Goal: Transaction & Acquisition: Register for event/course

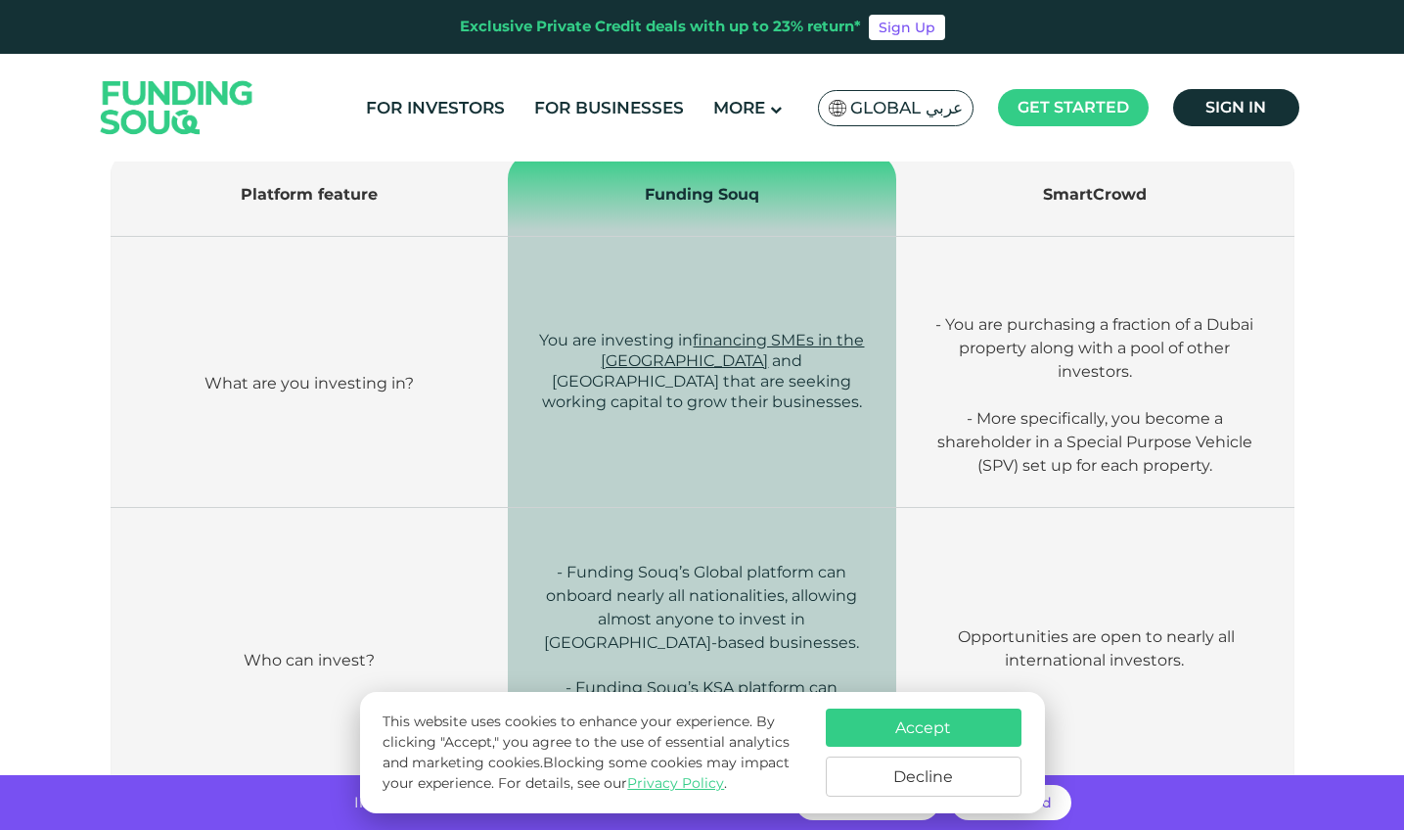
click at [906, 780] on button "Decline" at bounding box center [924, 776] width 196 height 40
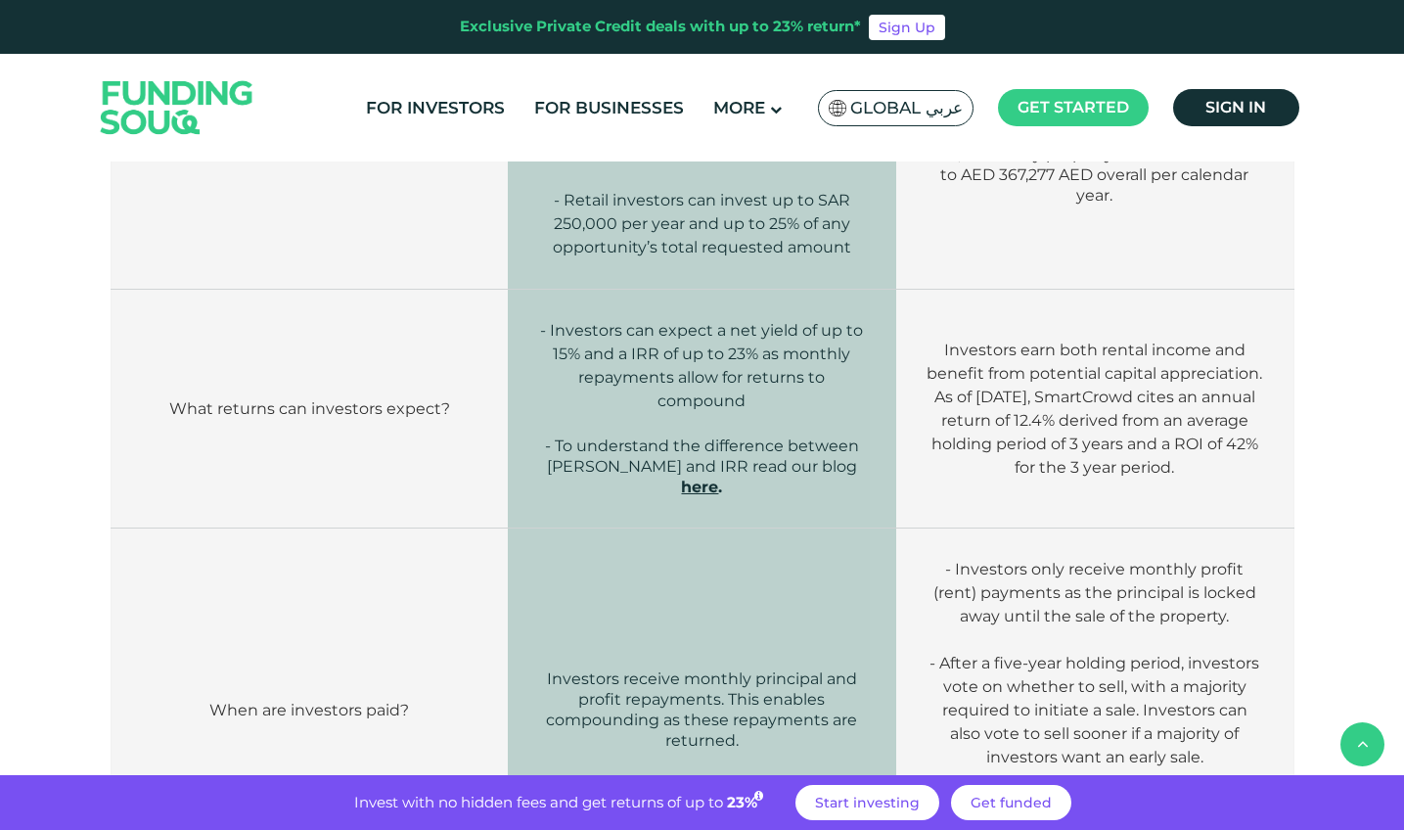
scroll to position [1654, 0]
drag, startPoint x: 1140, startPoint y: 445, endPoint x: 1229, endPoint y: 480, distance: 95.8
click at [1229, 478] on p "As of March 2025, SmartCrowd cites an annual return of 12.4% derived from an av…" at bounding box center [1095, 432] width 339 height 94
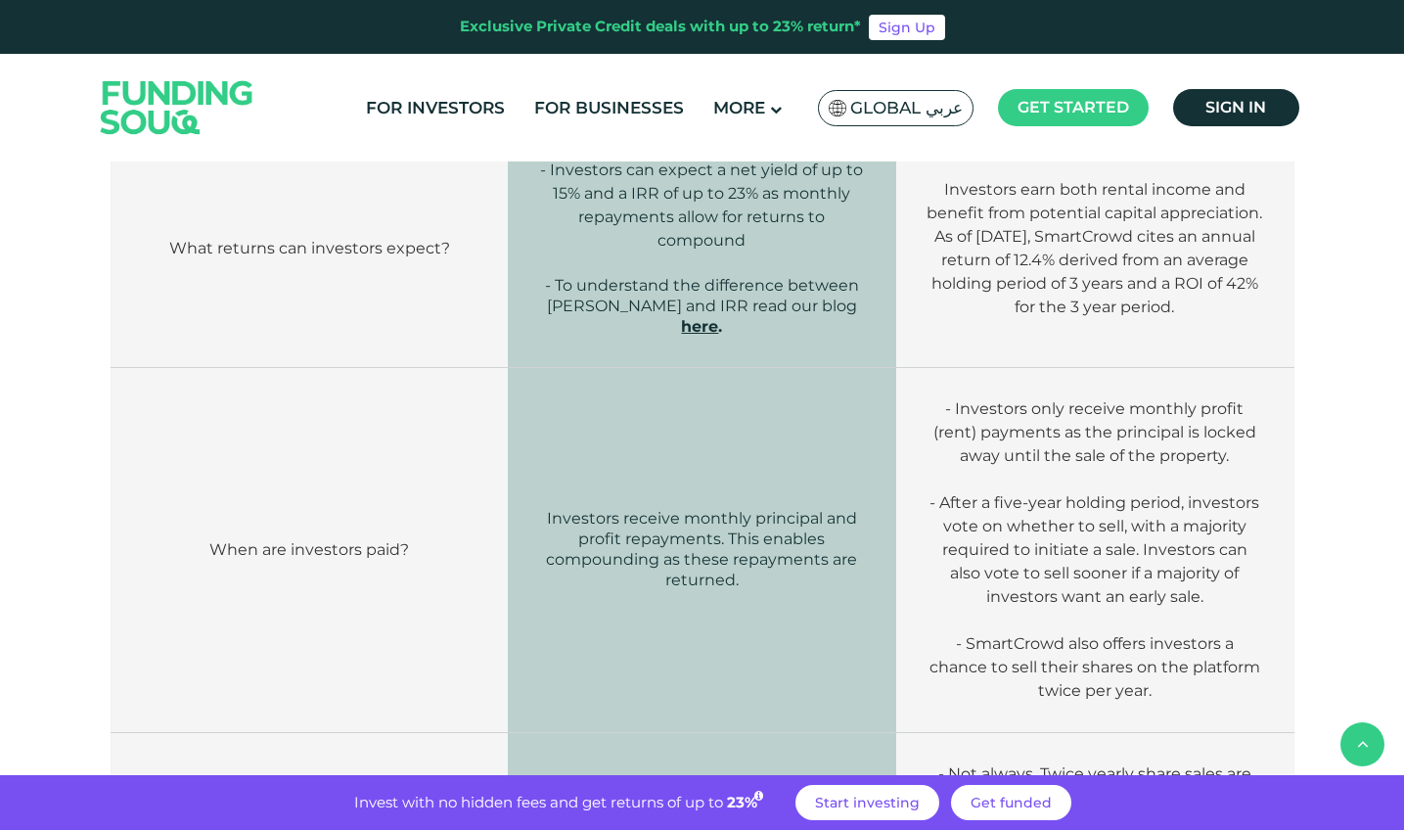
scroll to position [1832, 0]
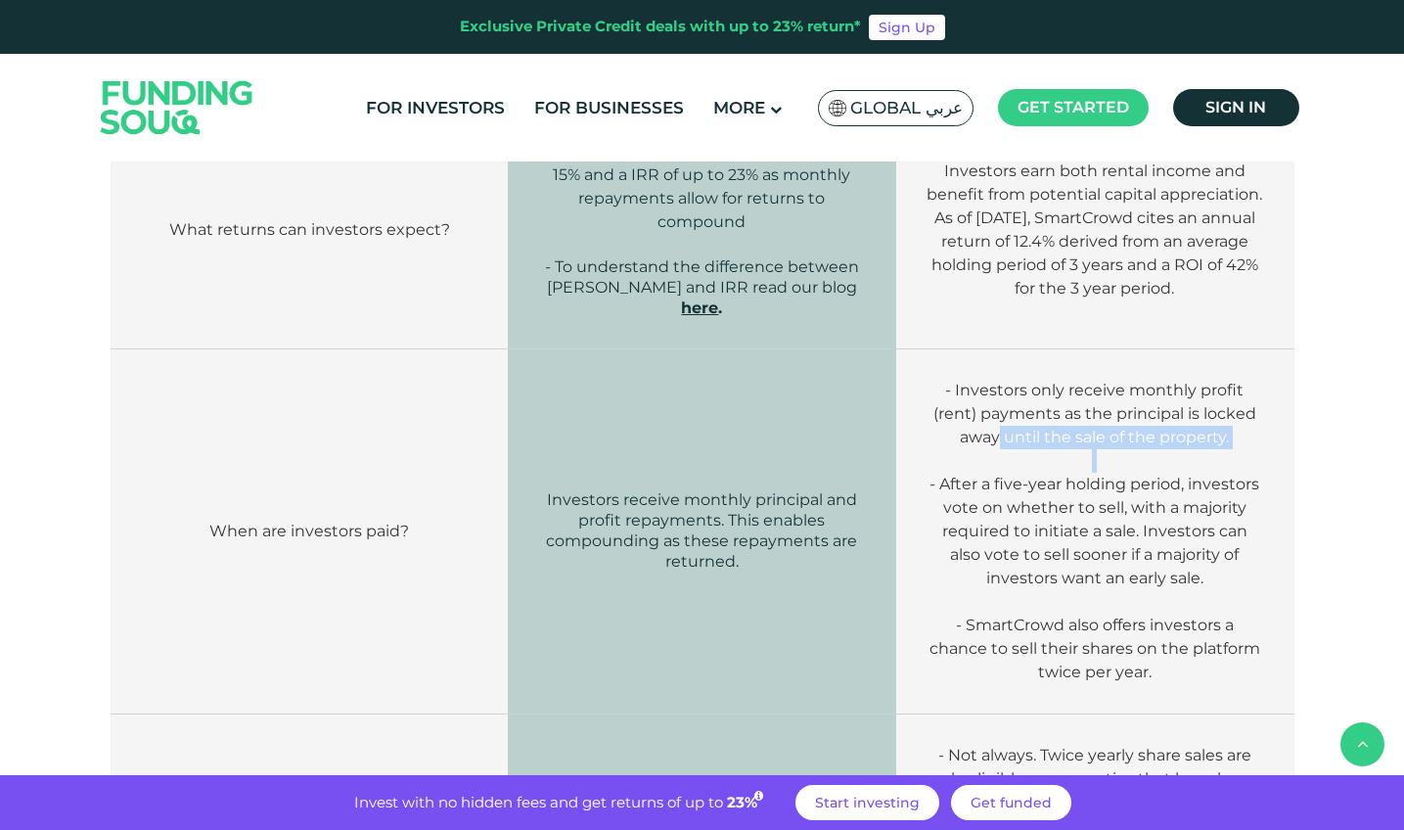
drag, startPoint x: 1001, startPoint y: 422, endPoint x: 1156, endPoint y: 440, distance: 156.7
click at [1156, 440] on td "- Investors only receive monthly profit (rent) payments as the principal is loc…" at bounding box center [1094, 531] width 397 height 365
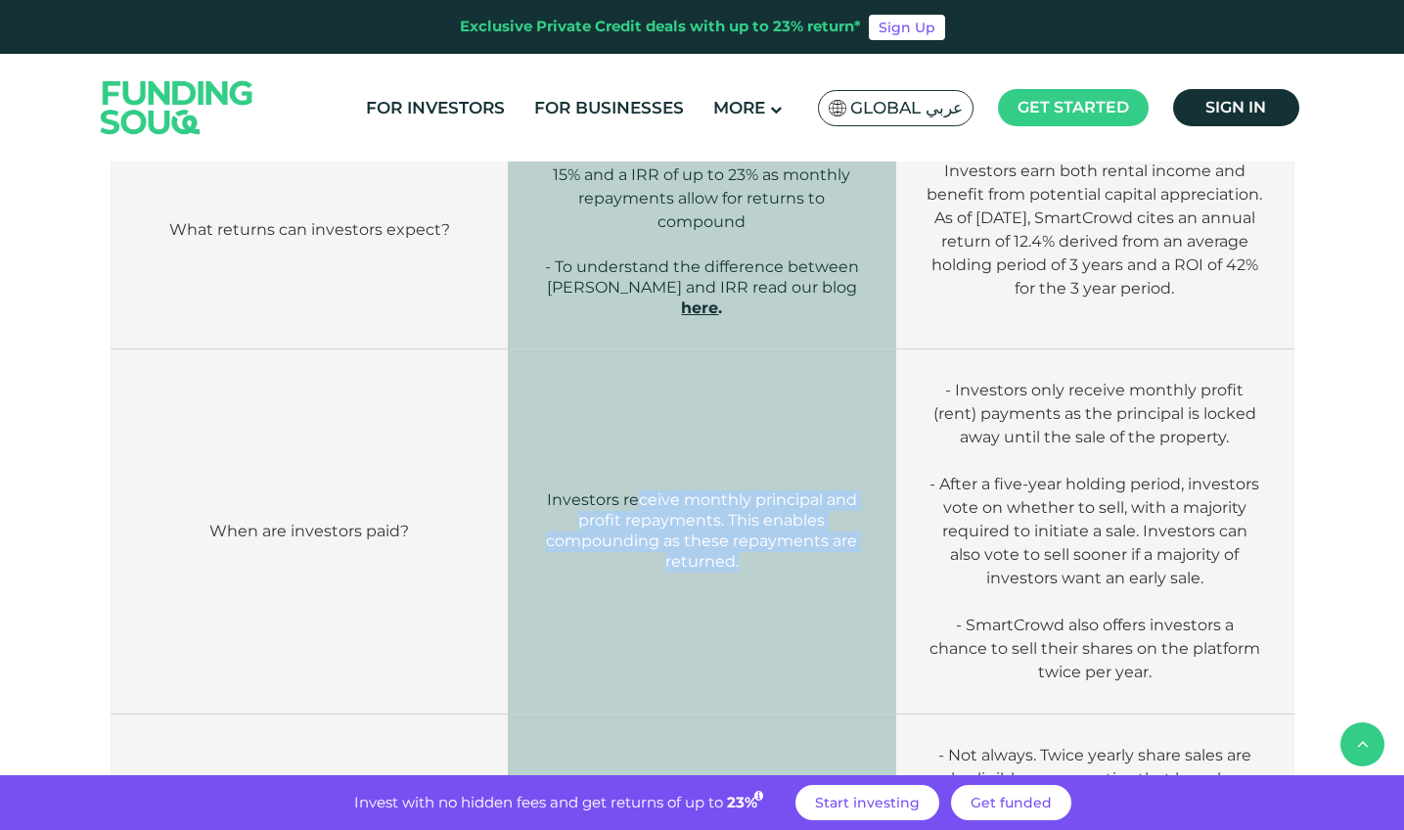
drag, startPoint x: 634, startPoint y: 476, endPoint x: 782, endPoint y: 567, distance: 173.5
click at [782, 567] on td "Investors receive monthly principal and profit repayments. This enables compoun…" at bounding box center [701, 531] width 387 height 365
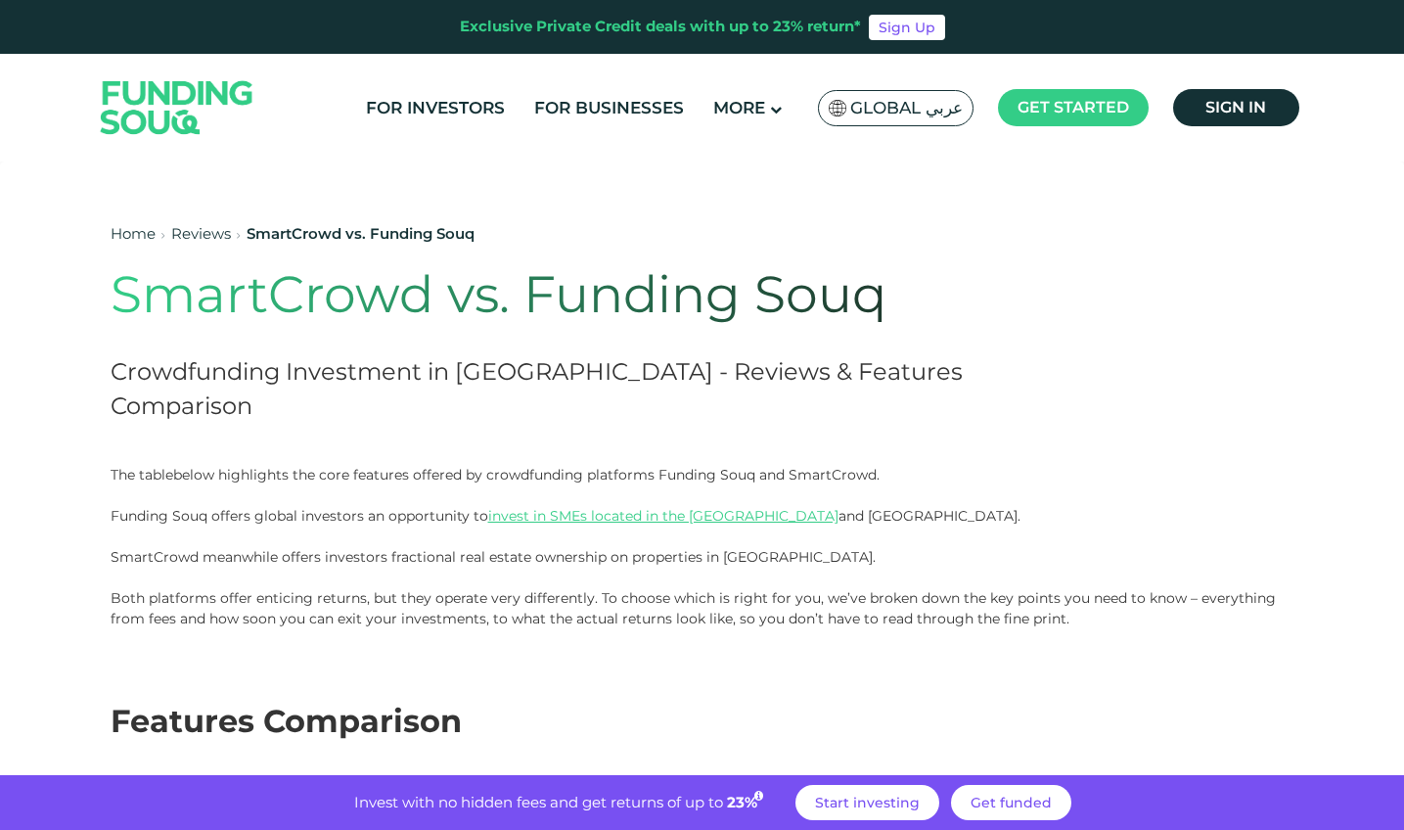
scroll to position [0, 0]
click at [429, 104] on link "For Investors" at bounding box center [435, 108] width 149 height 32
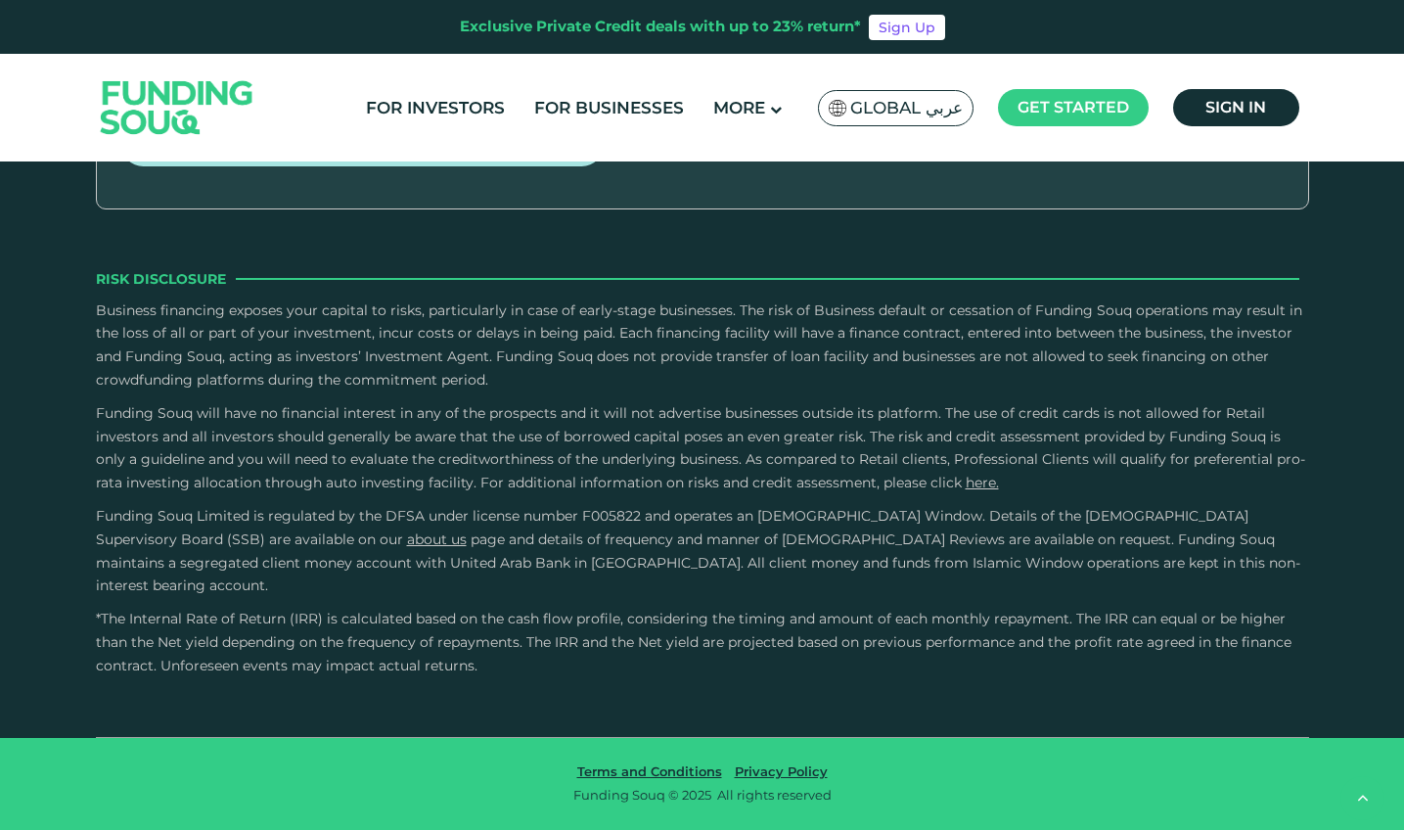
scroll to position [3718, 0]
radio input "true"
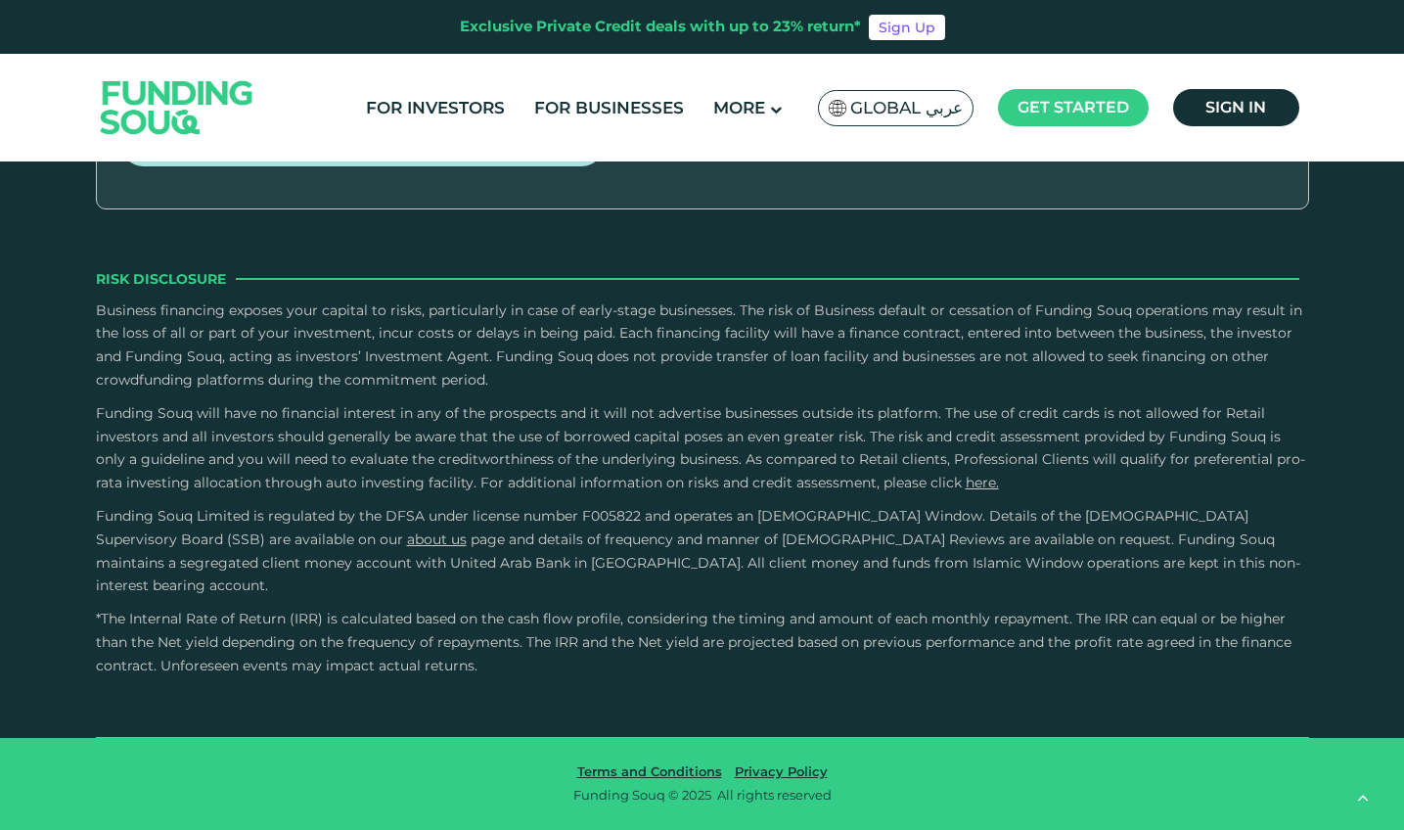
radio input "true"
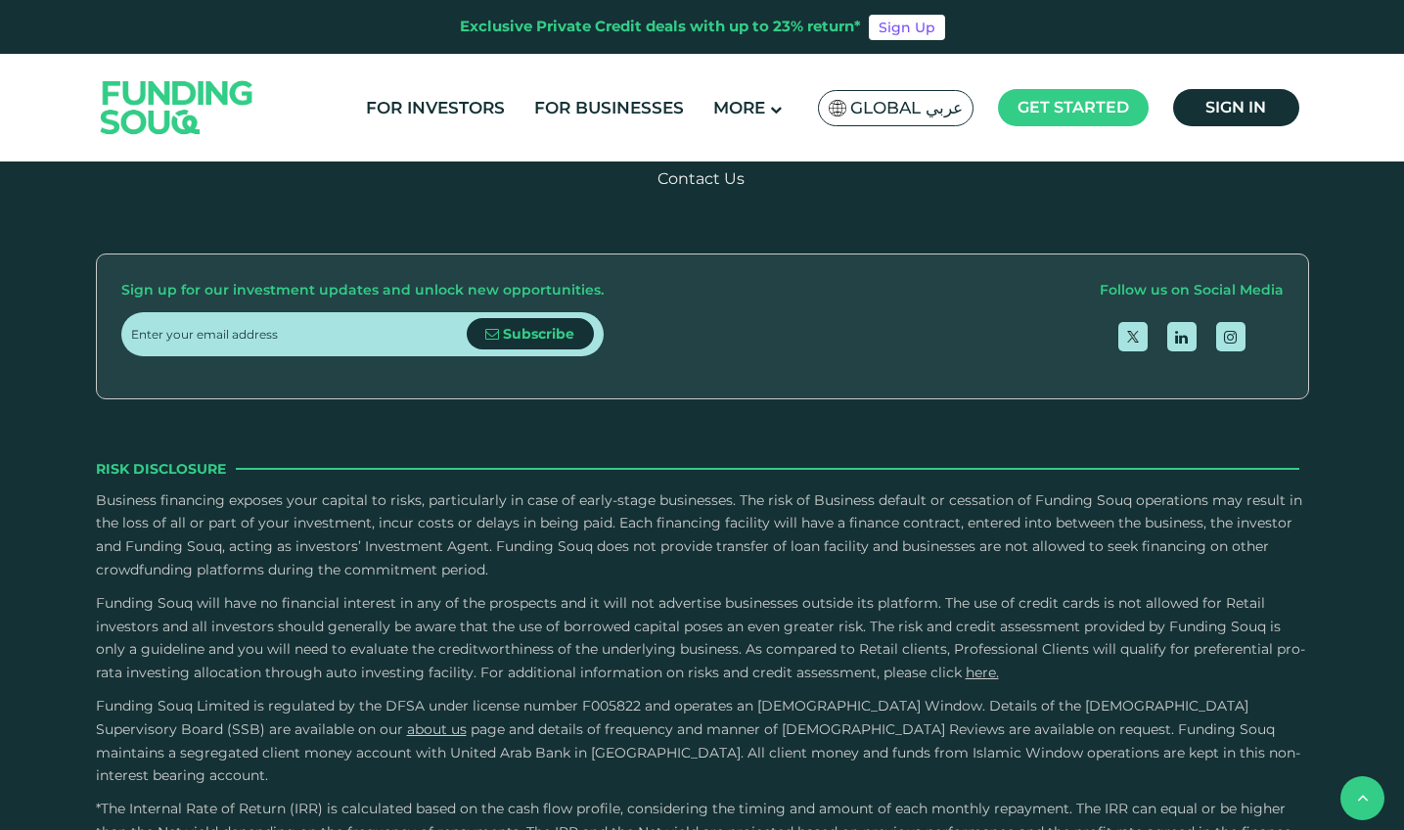
scroll to position [2481, 0]
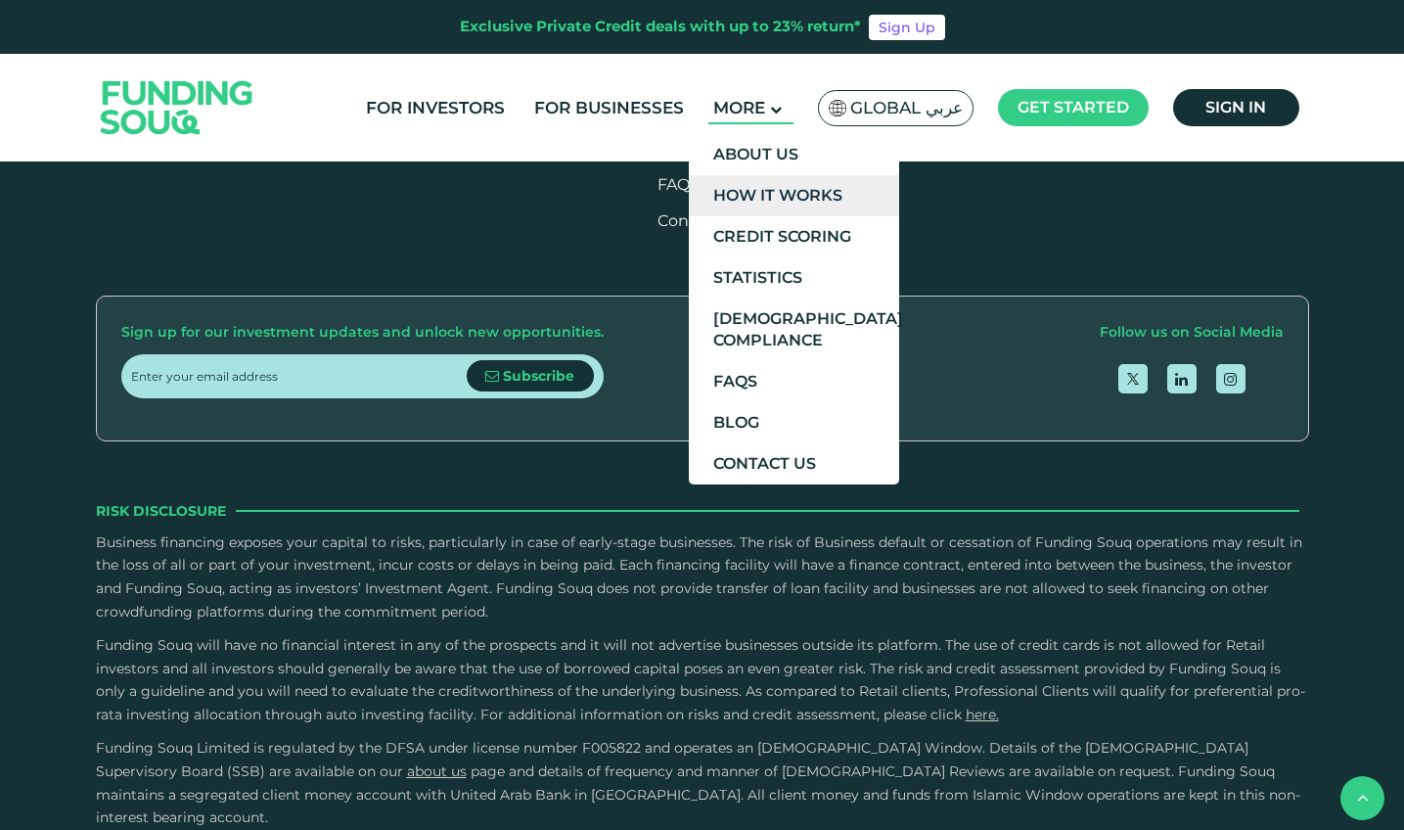
click at [766, 202] on link "How It Works" at bounding box center [794, 195] width 210 height 41
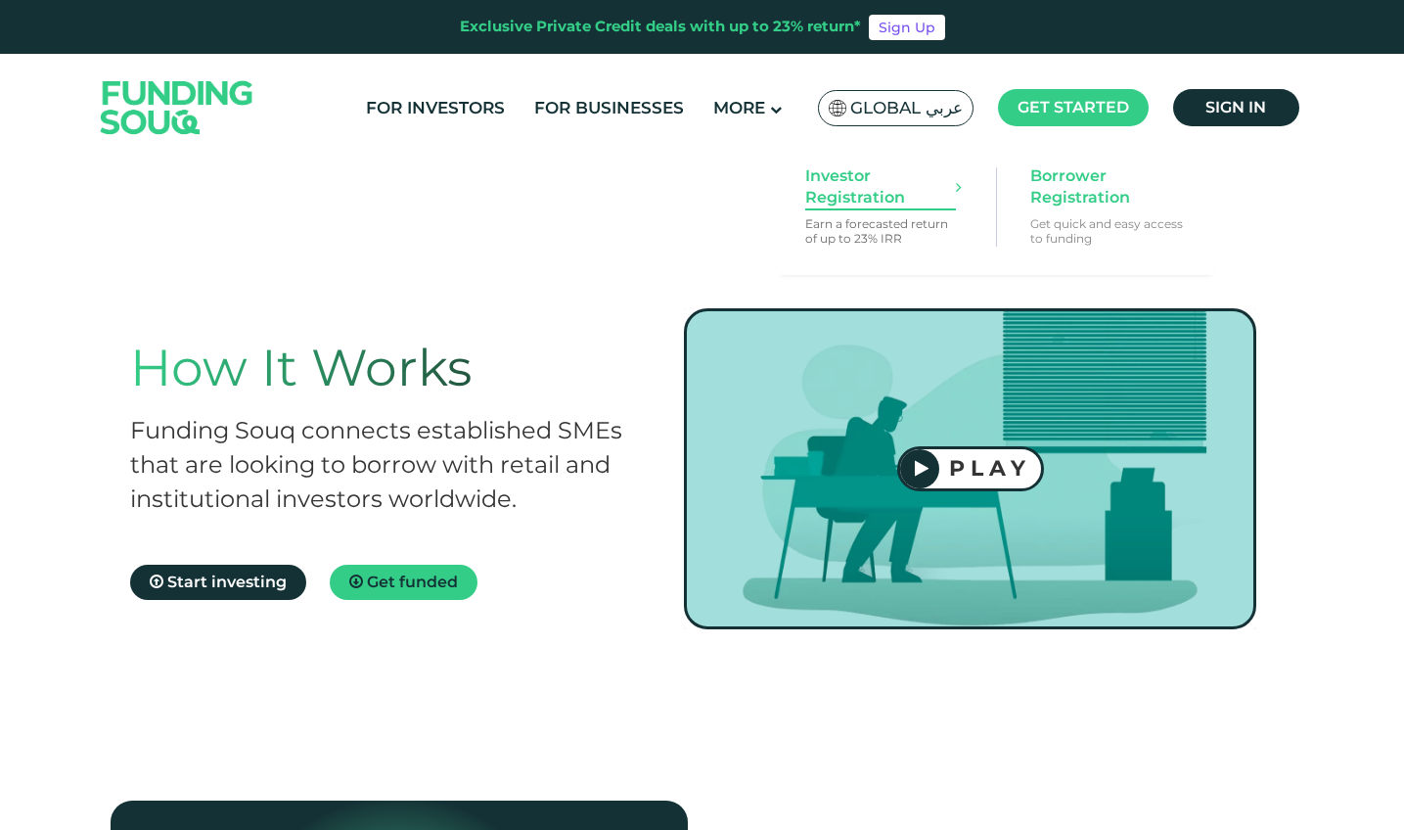
click at [870, 198] on span "Investor Registration" at bounding box center [880, 186] width 151 height 43
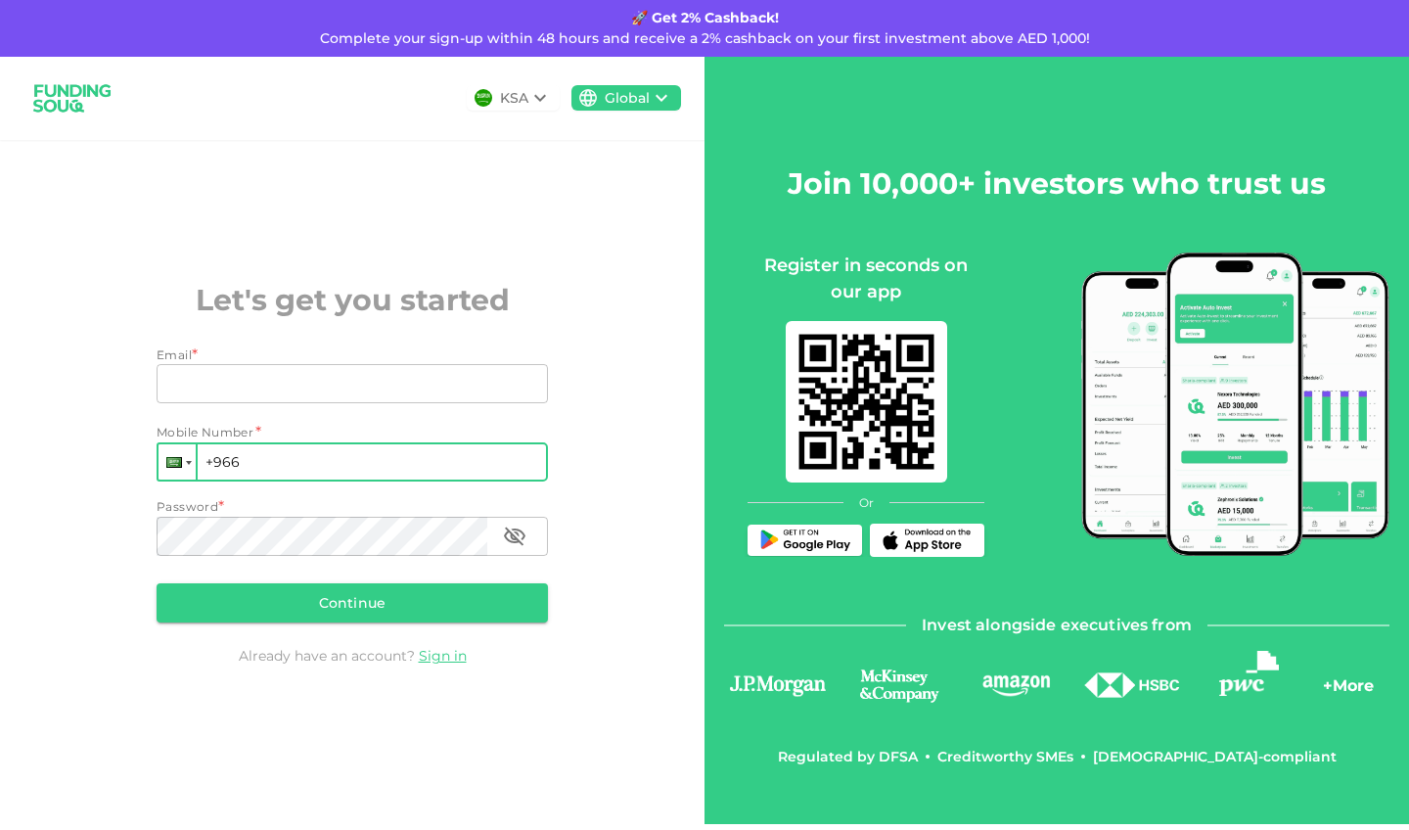
click at [181, 453] on div at bounding box center [177, 461] width 37 height 35
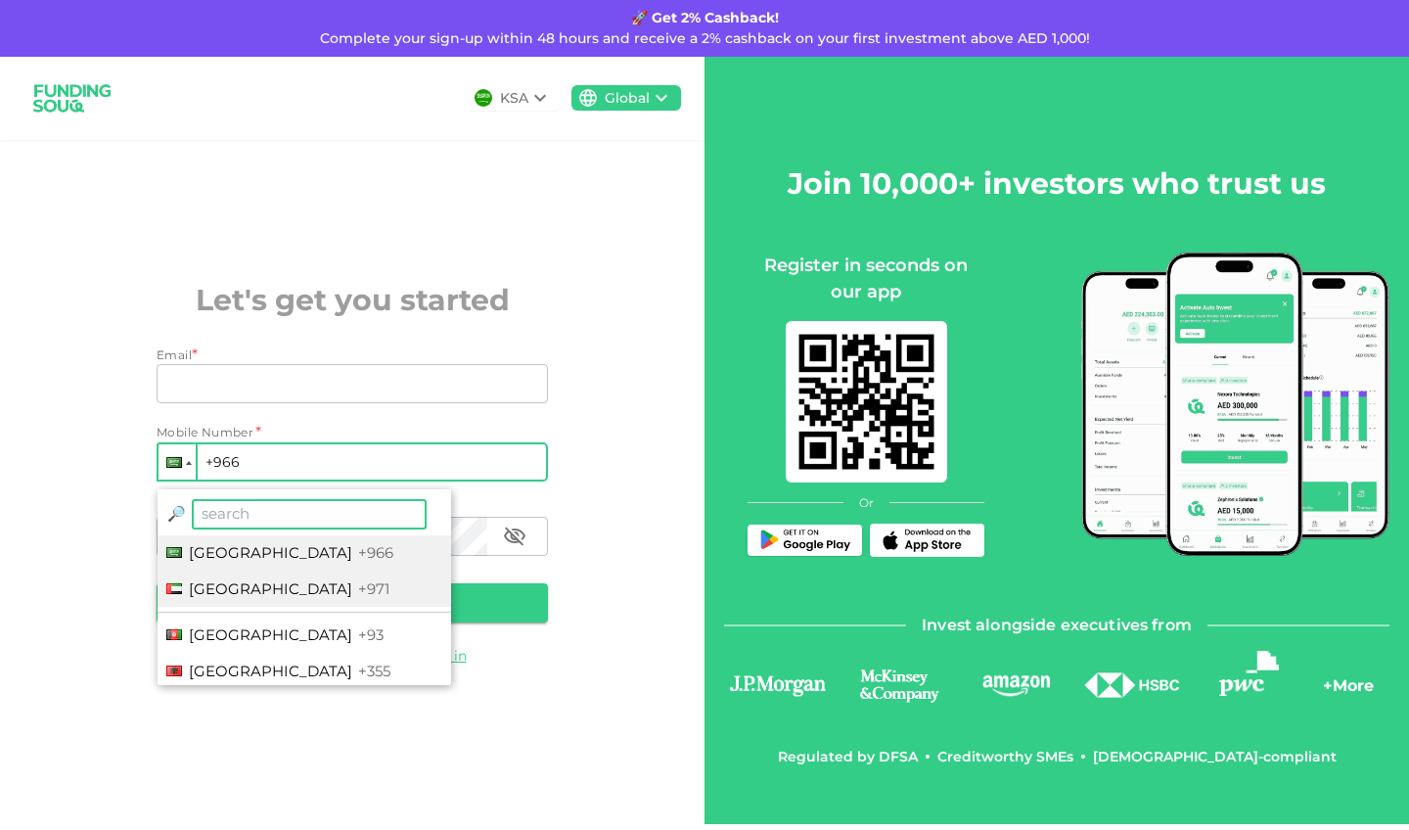
click at [269, 593] on span "[GEOGRAPHIC_DATA]" at bounding box center [270, 588] width 163 height 19
type input "+971"
